Goal: Task Accomplishment & Management: Manage account settings

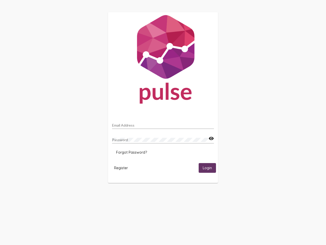
click at [163, 124] on input "Email Address" at bounding box center [163, 125] width 102 height 4
click at [211, 138] on mat-icon "visibility" at bounding box center [211, 138] width 5 height 6
click at [131, 152] on span "Forgot Password?" at bounding box center [131, 152] width 31 height 5
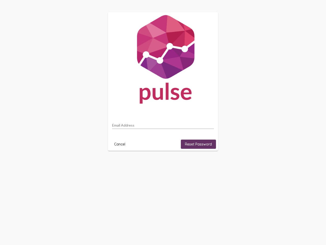
click at [121, 163] on html "Email Address Cancel Reset Password" at bounding box center [163, 81] width 326 height 163
click at [207, 163] on html "Email Address Cancel Reset Password" at bounding box center [163, 81] width 326 height 163
